Goal: Task Accomplishment & Management: Manage account settings

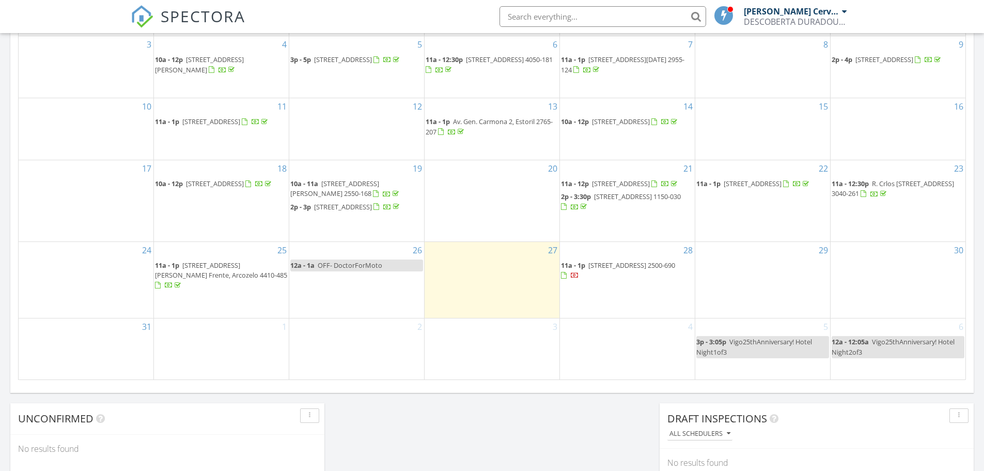
click at [658, 280] on span "11a - 1p Rua Padre Frazão N° 12 , Salir do Porto 2500-690" at bounding box center [627, 270] width 133 height 20
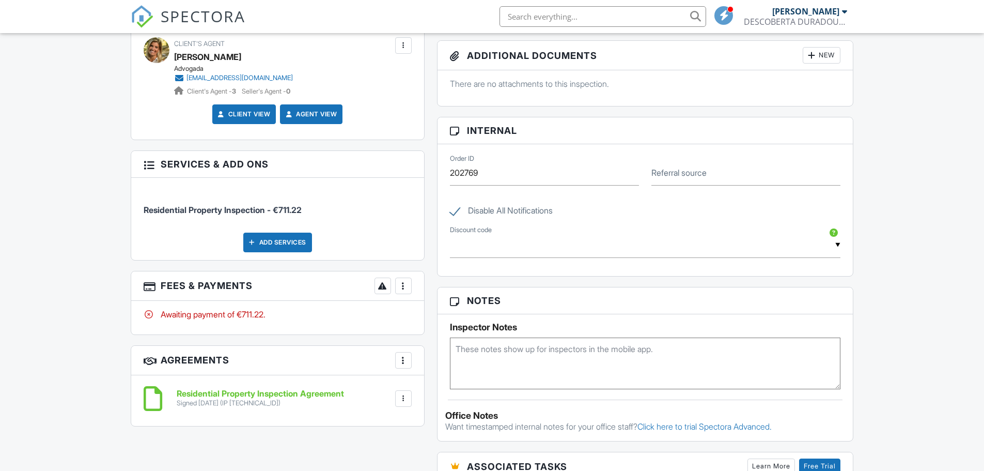
scroll to position [516, 0]
click at [403, 286] on div at bounding box center [403, 286] width 10 height 10
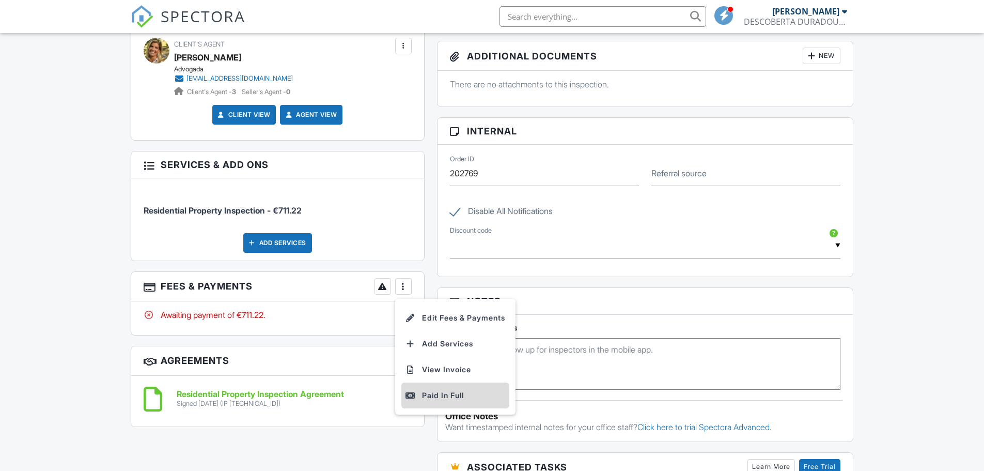
click at [449, 393] on div "Paid In Full" at bounding box center [455, 395] width 100 height 12
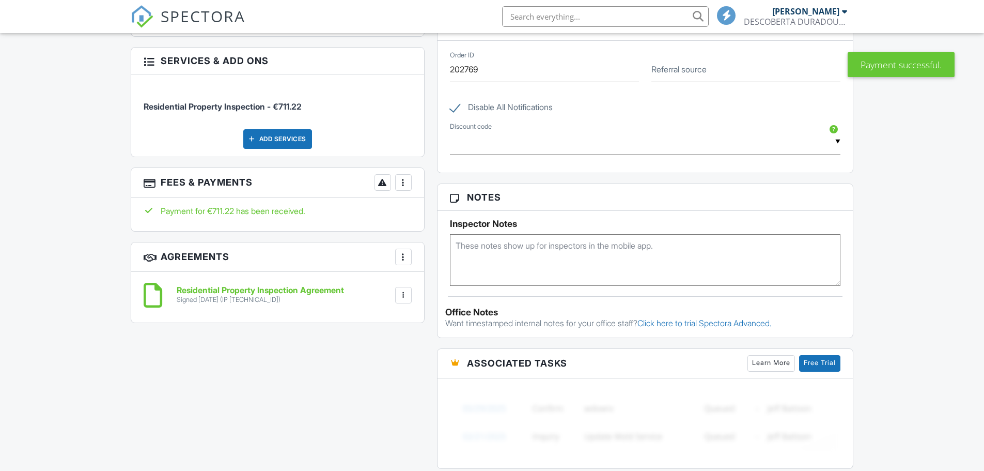
scroll to position [620, 0]
click at [535, 256] on textarea at bounding box center [645, 260] width 391 height 52
type textarea "paid Eurobic"
click at [330, 386] on div "All emails and texts are disabled for this inspection! All emails and texts hav…" at bounding box center [492, 162] width 736 height 959
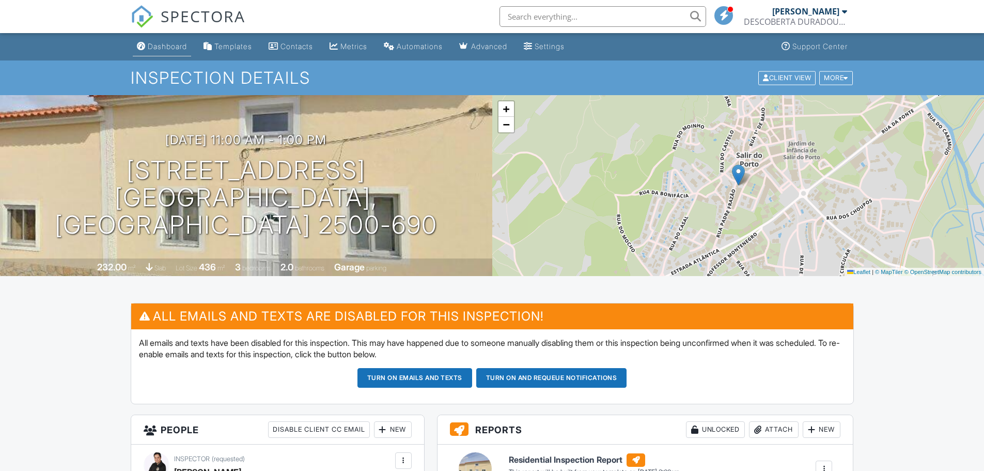
click at [181, 46] on div "Dashboard" at bounding box center [167, 46] width 39 height 9
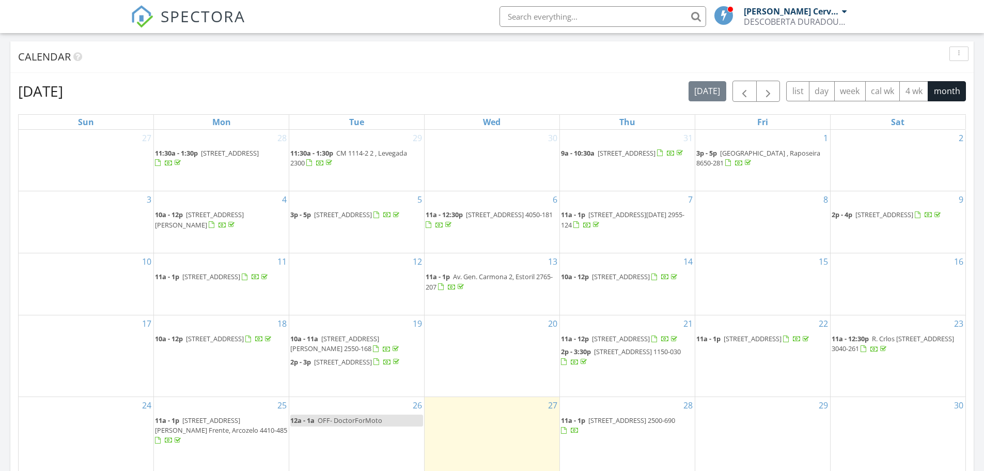
scroll to position [517, 0]
